Goal: Task Accomplishment & Management: Manage account settings

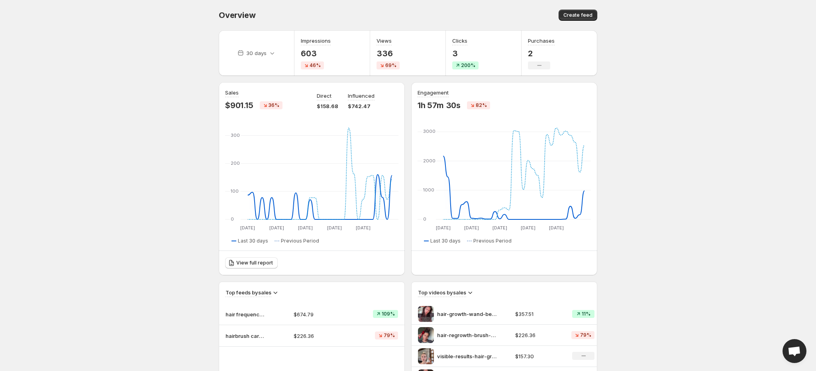
click at [529, 54] on p "2" at bounding box center [541, 54] width 27 height 10
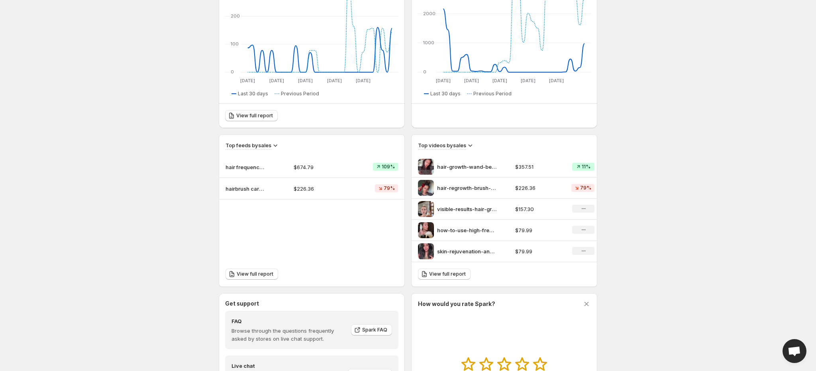
scroll to position [179, 0]
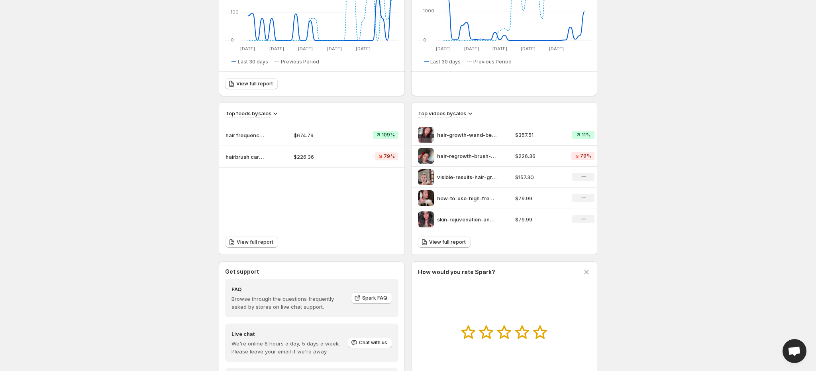
click at [478, 128] on div "hair-growth-wand-before-after-revivroot" at bounding box center [464, 135] width 92 height 16
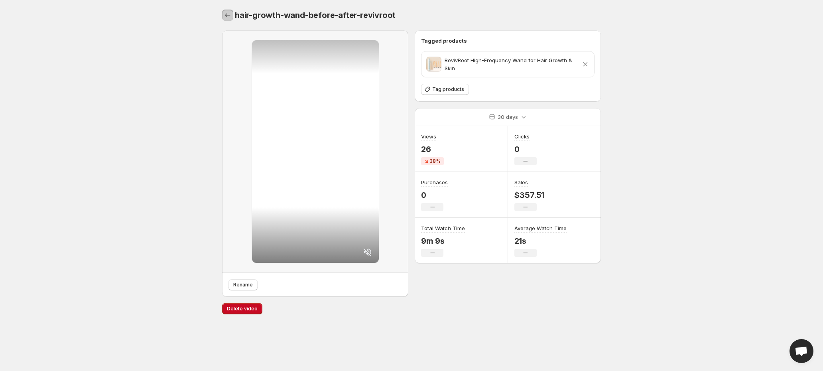
click at [224, 15] on icon "Settings" at bounding box center [228, 15] width 8 height 8
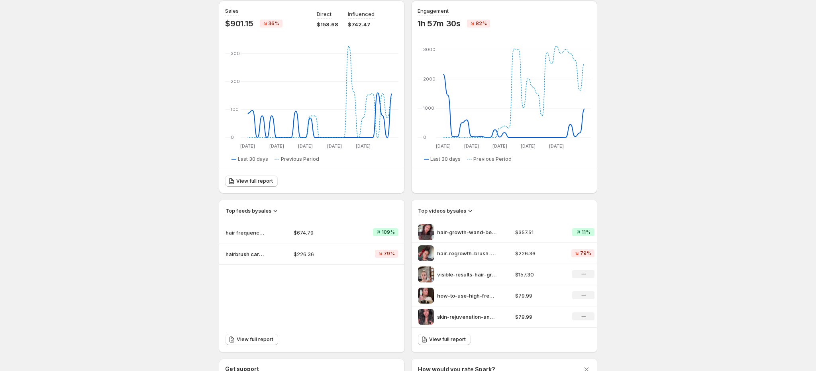
scroll to position [241, 0]
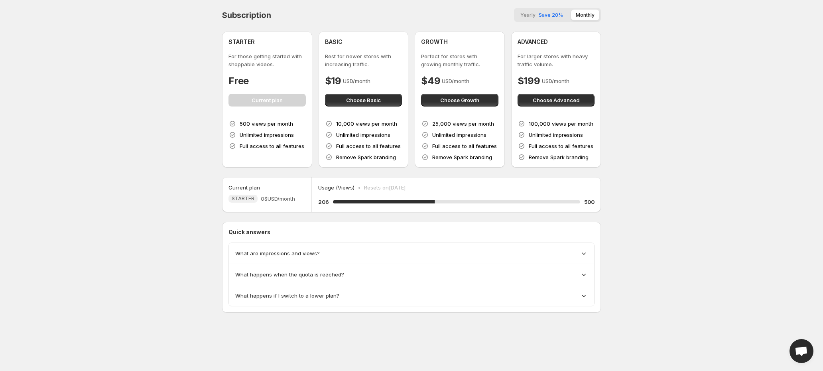
drag, startPoint x: 273, startPoint y: 142, endPoint x: 102, endPoint y: 132, distance: 171.7
click at [102, 132] on body "Home Feeds Videos Subscription Settings Subscription Yearly Save 20% Monthly ST…" at bounding box center [411, 185] width 823 height 371
click at [542, 15] on span "Save 20%" at bounding box center [551, 15] width 24 height 6
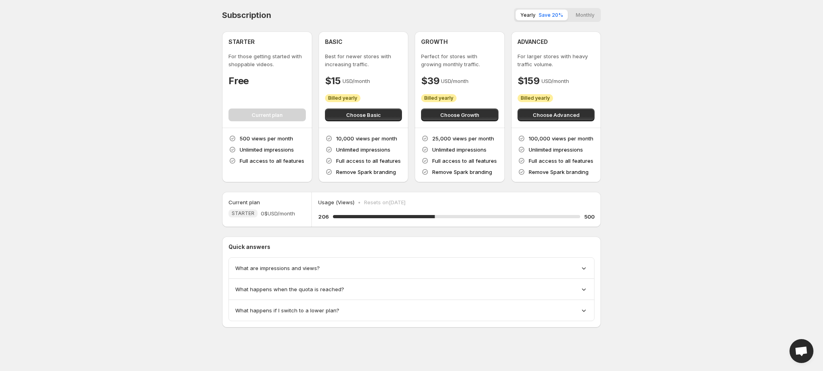
click at [574, 17] on button "Monthly" at bounding box center [585, 15] width 28 height 11
